Goal: Complete application form

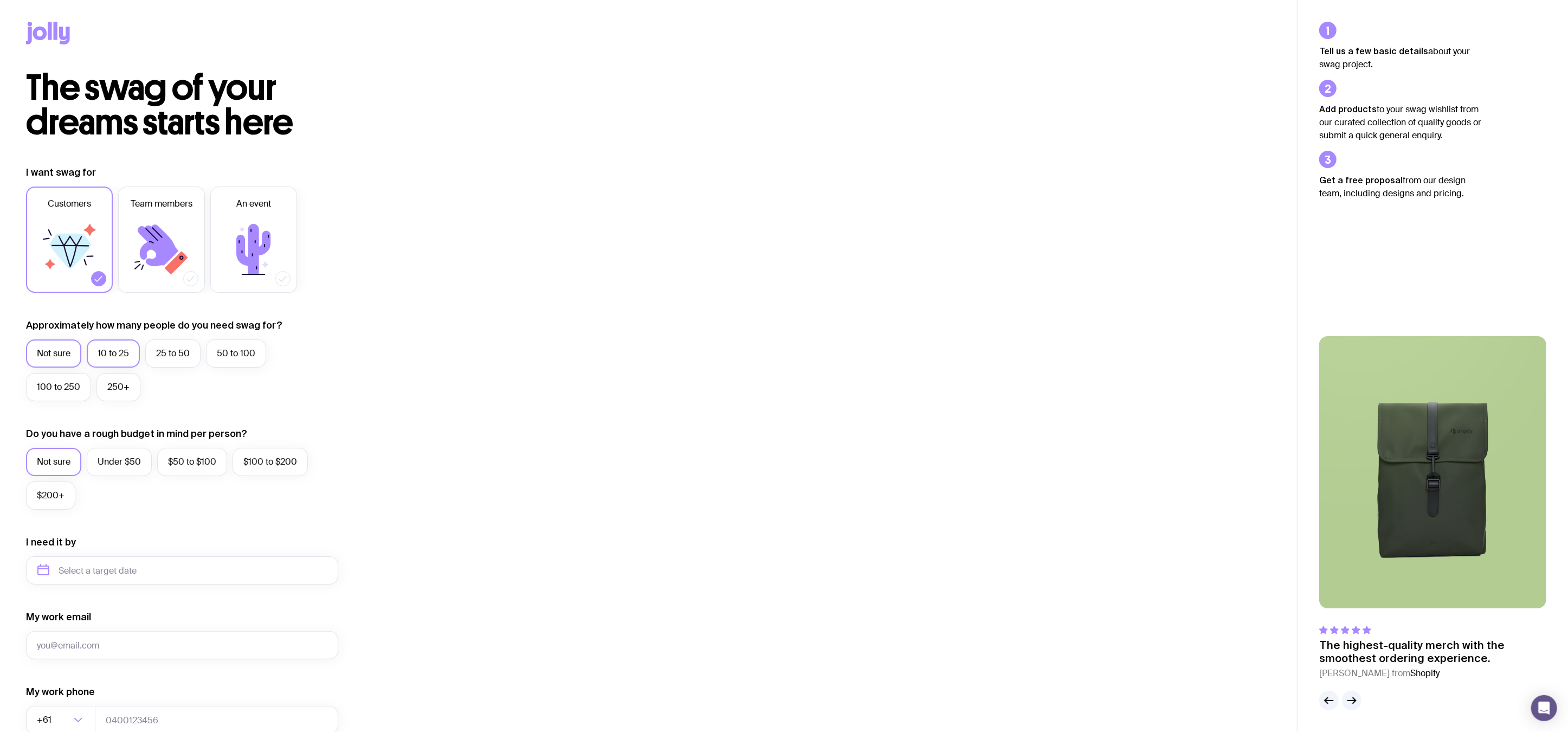
click at [100, 358] on label "10 to 25" at bounding box center [113, 353] width 53 height 28
click at [0, 0] on input "10 to 25" at bounding box center [0, 0] width 0 height 0
click at [121, 458] on label "Under $50" at bounding box center [119, 462] width 65 height 28
click at [0, 0] on input "Under $50" at bounding box center [0, 0] width 0 height 0
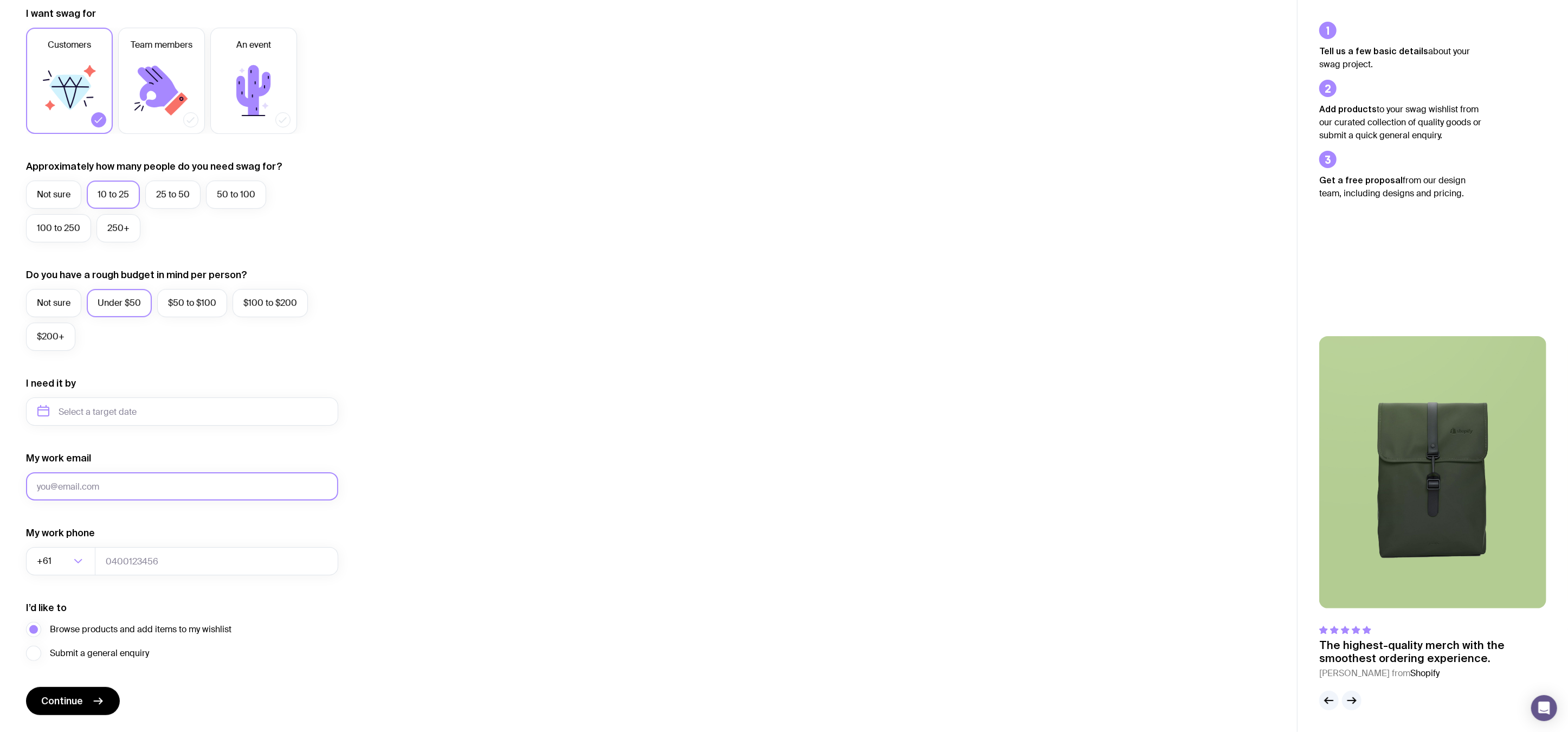
scroll to position [166, 0]
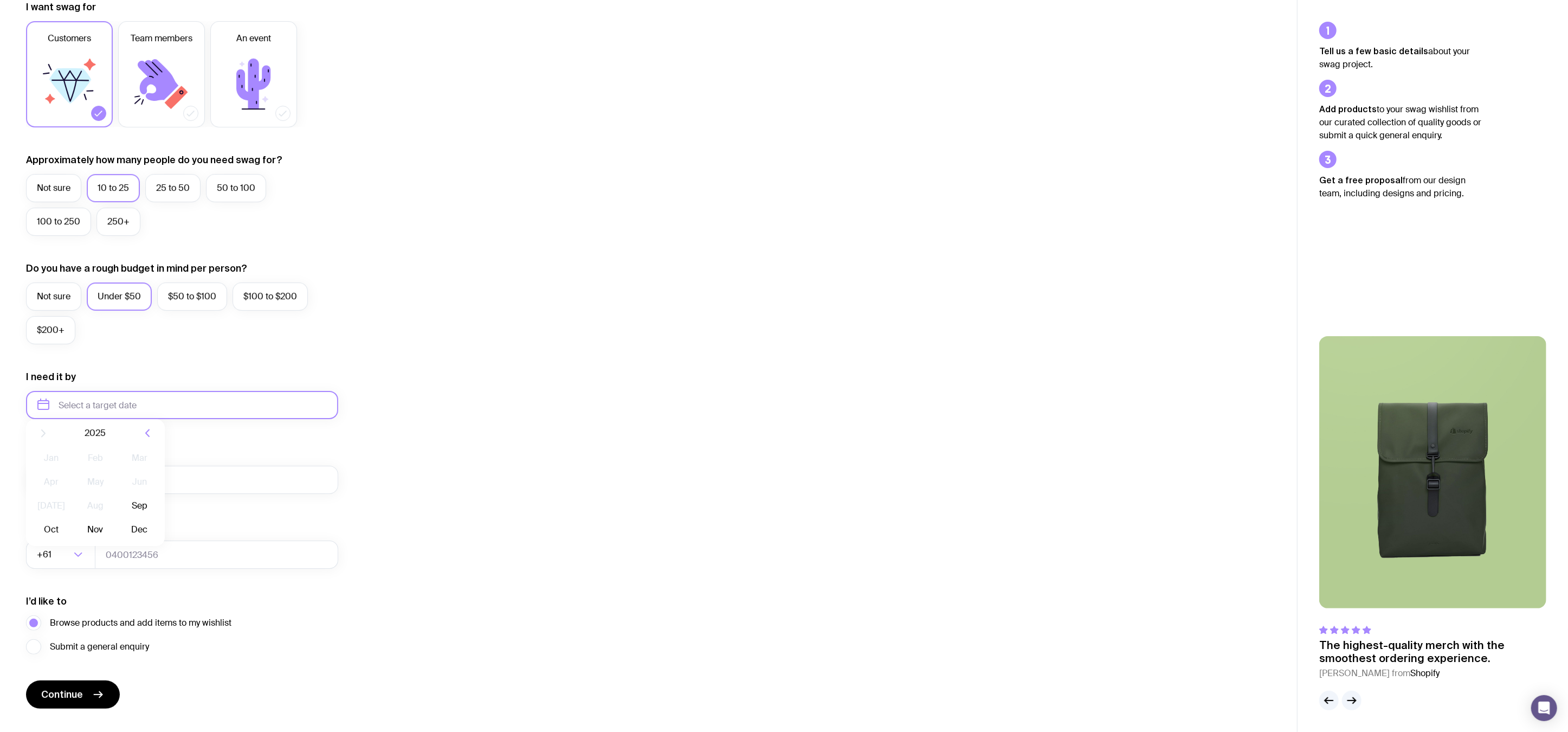
click at [101, 403] on input "text" at bounding box center [182, 405] width 312 height 28
click at [71, 527] on button "Sep" at bounding box center [51, 538] width 40 height 22
type input "[DATE]"
click at [89, 482] on input "My work email" at bounding box center [182, 480] width 312 height 28
type input "[PERSON_NAME][EMAIL_ADDRESS][DOMAIN_NAME]"
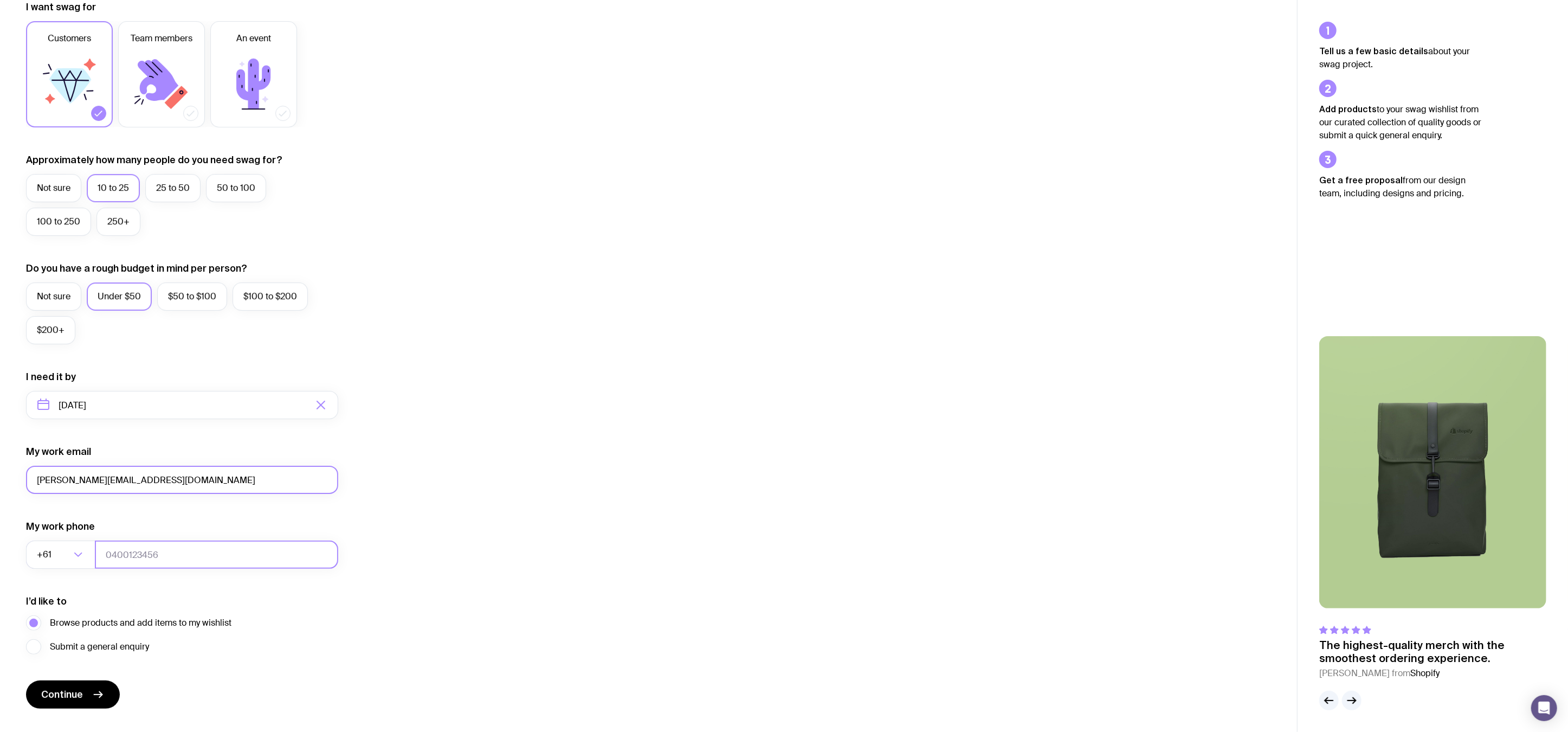
type input "07581218822"
click at [79, 552] on icon "Search for option" at bounding box center [78, 554] width 13 height 13
click at [97, 605] on li "[GEOGRAPHIC_DATA] (+44)" at bounding box center [182, 611] width 311 height 23
type input "united"
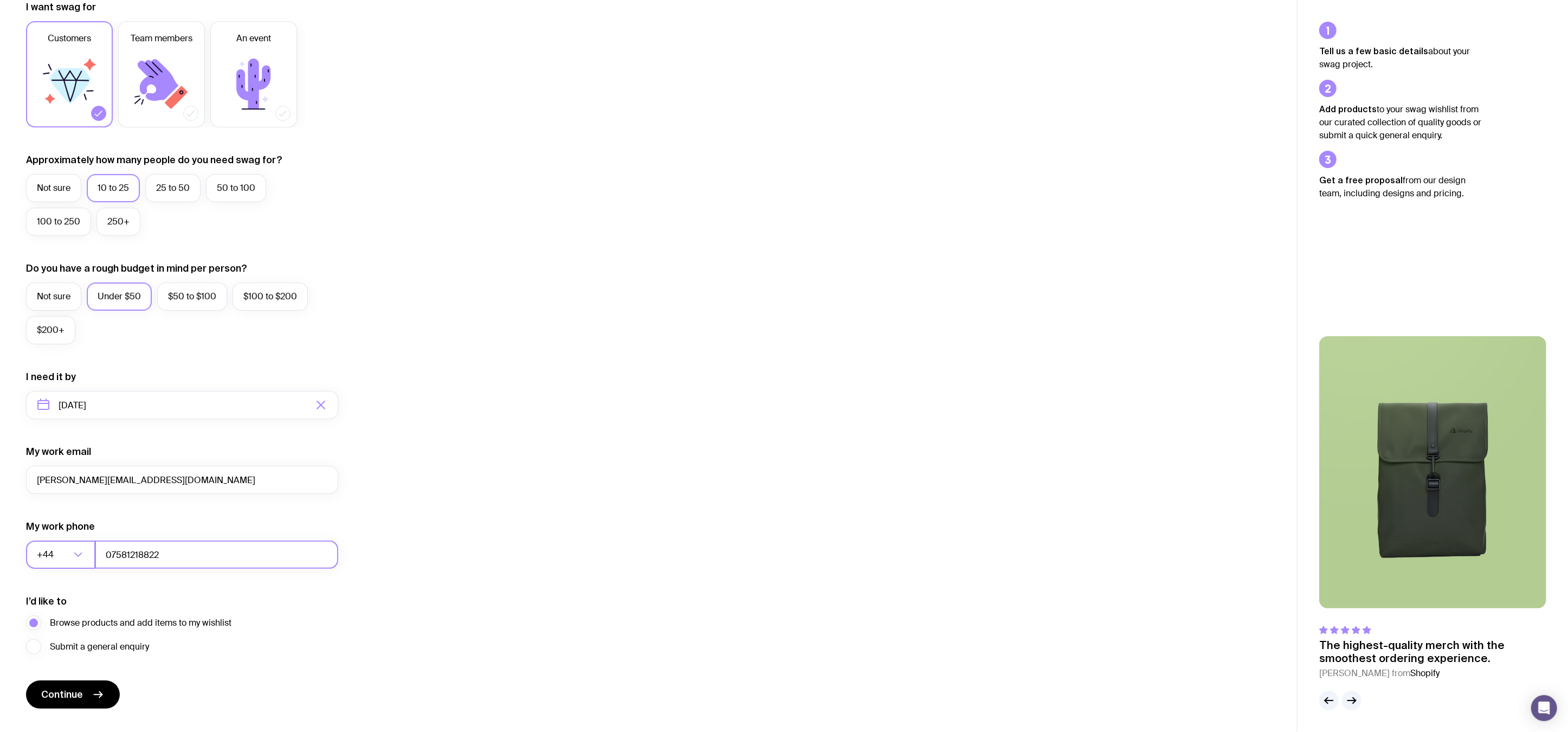
click at [165, 556] on input "07581218822" at bounding box center [217, 555] width 243 height 28
click at [111, 555] on input "07581218822" at bounding box center [217, 555] width 243 height 28
type input "7581218822"
click at [167, 625] on span "Browse products and add items to my wishlist" at bounding box center [141, 622] width 181 height 13
click at [0, 0] on input "Browse products and add items to my wishlist" at bounding box center [0, 0] width 0 height 0
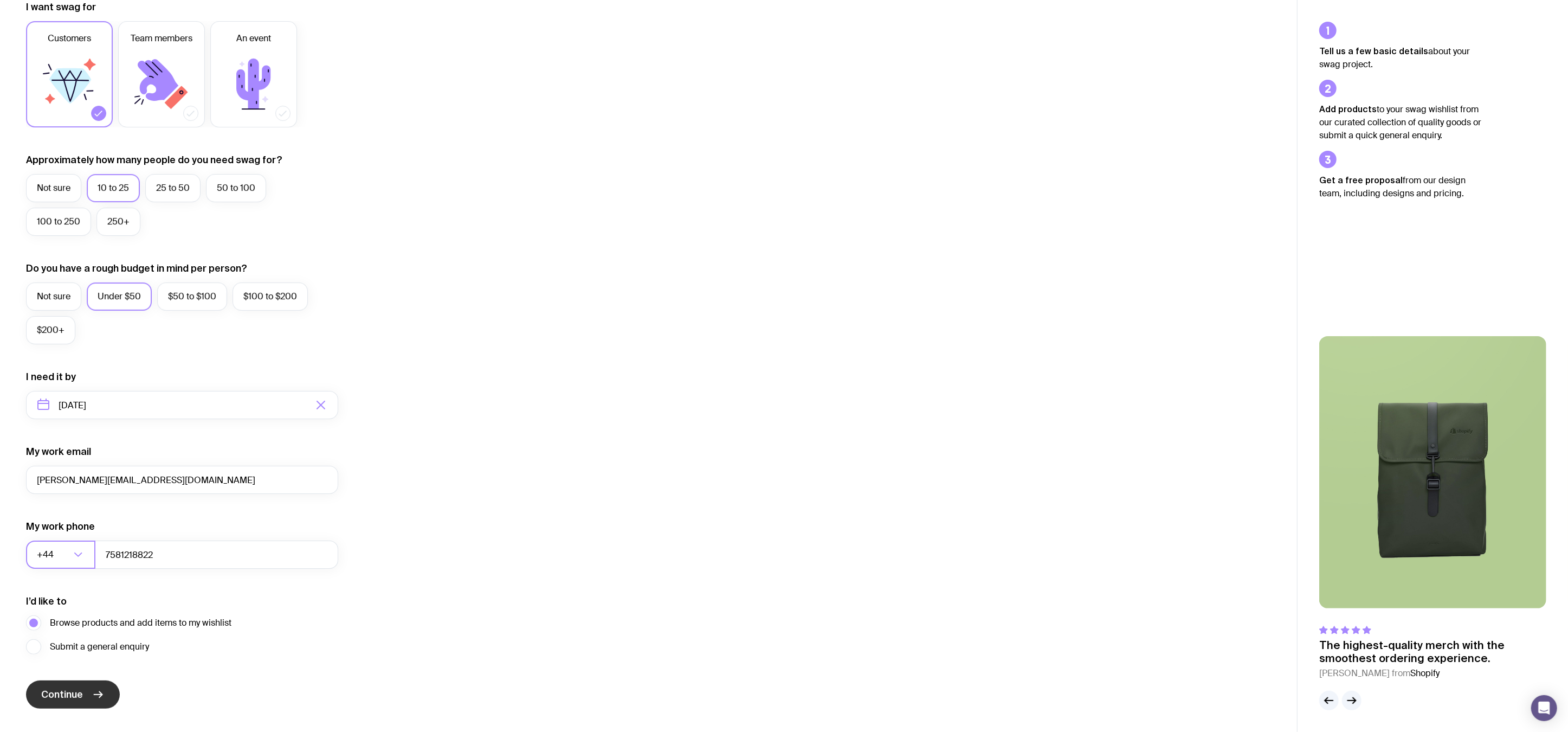
click at [63, 700] on span "Continue" at bounding box center [62, 694] width 42 height 13
